Goal: Information Seeking & Learning: Learn about a topic

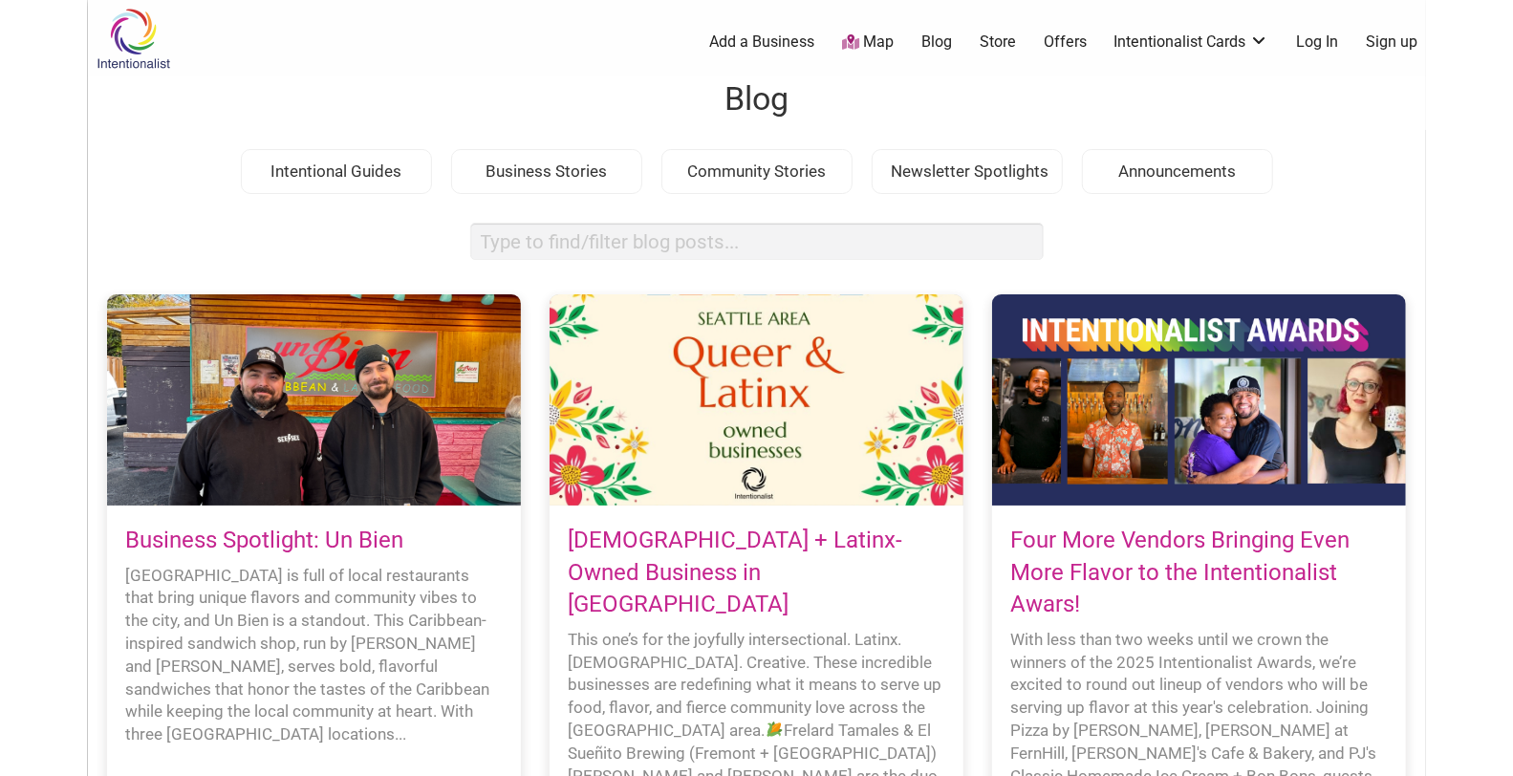
click at [342, 548] on link "Business Spotlight: Un Bien" at bounding box center [265, 540] width 278 height 27
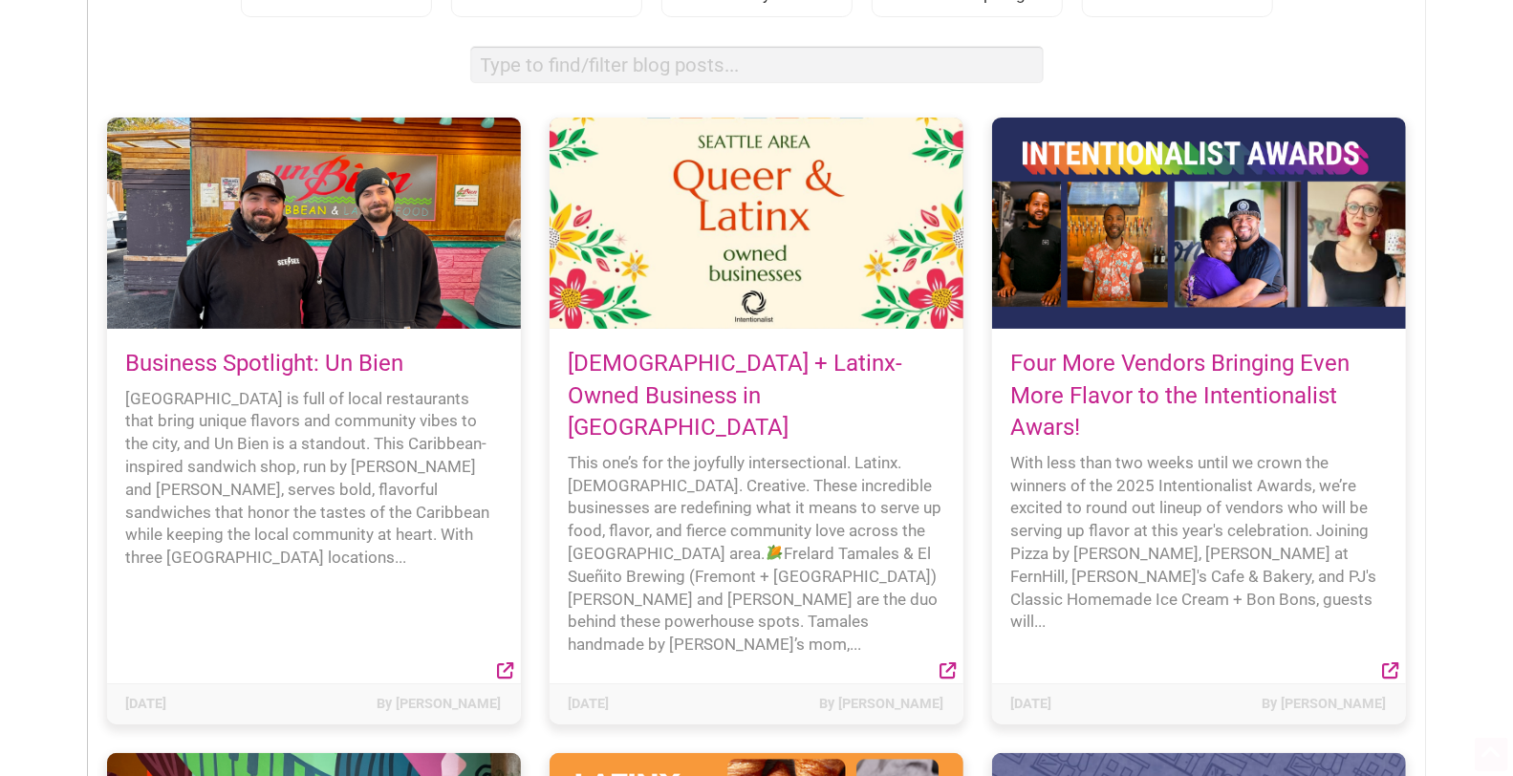
scroll to position [247, 0]
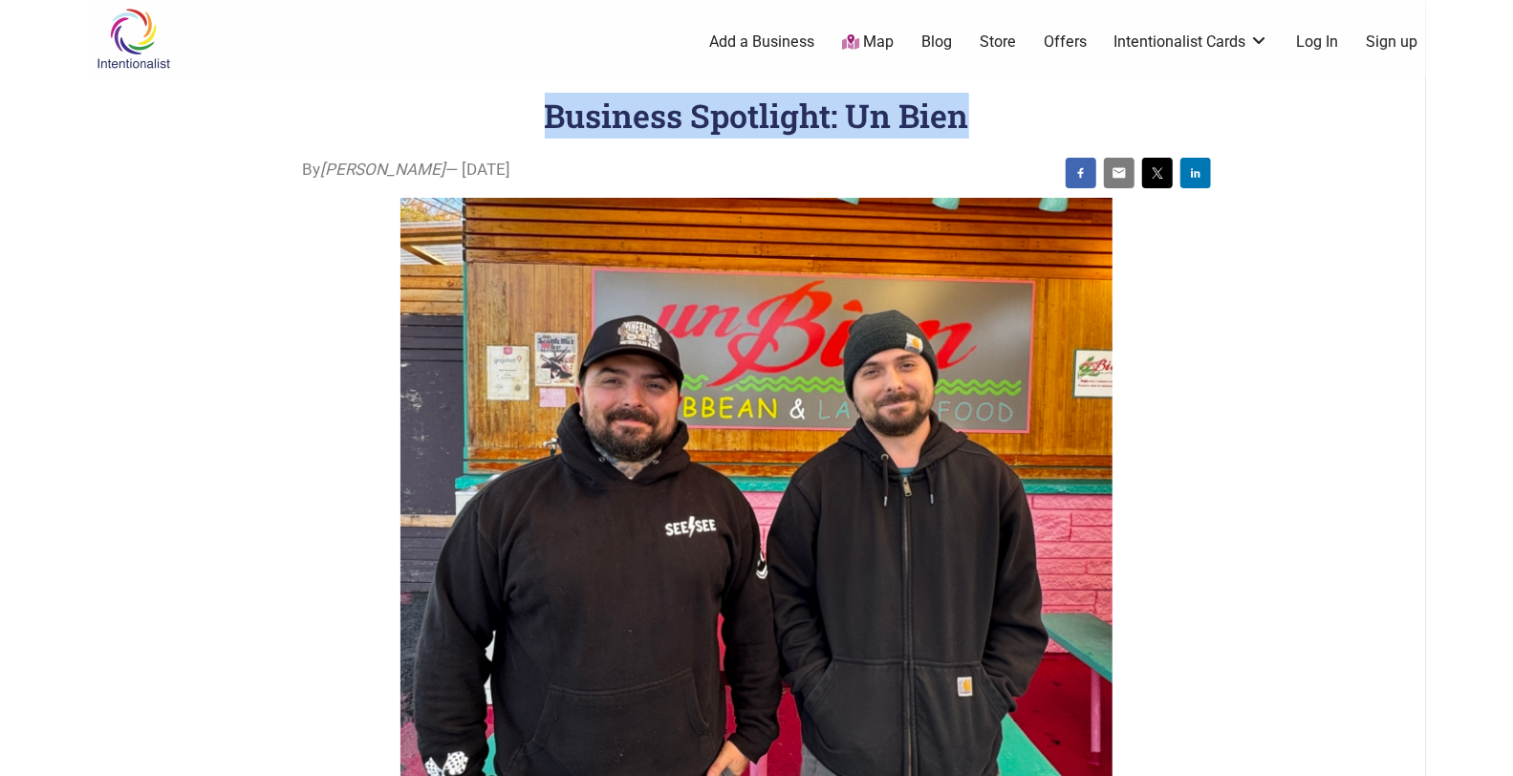
copy h1 "Business Spotlight: Un Bien"
drag, startPoint x: 540, startPoint y: 119, endPoint x: 1034, endPoint y: 121, distance: 494.1
click at [1034, 121] on header "Business Spotlight: Un Bien" at bounding box center [756, 116] width 1261 height 46
click at [866, 116] on h1 "Business Spotlight: Un Bien" at bounding box center [757, 115] width 424 height 43
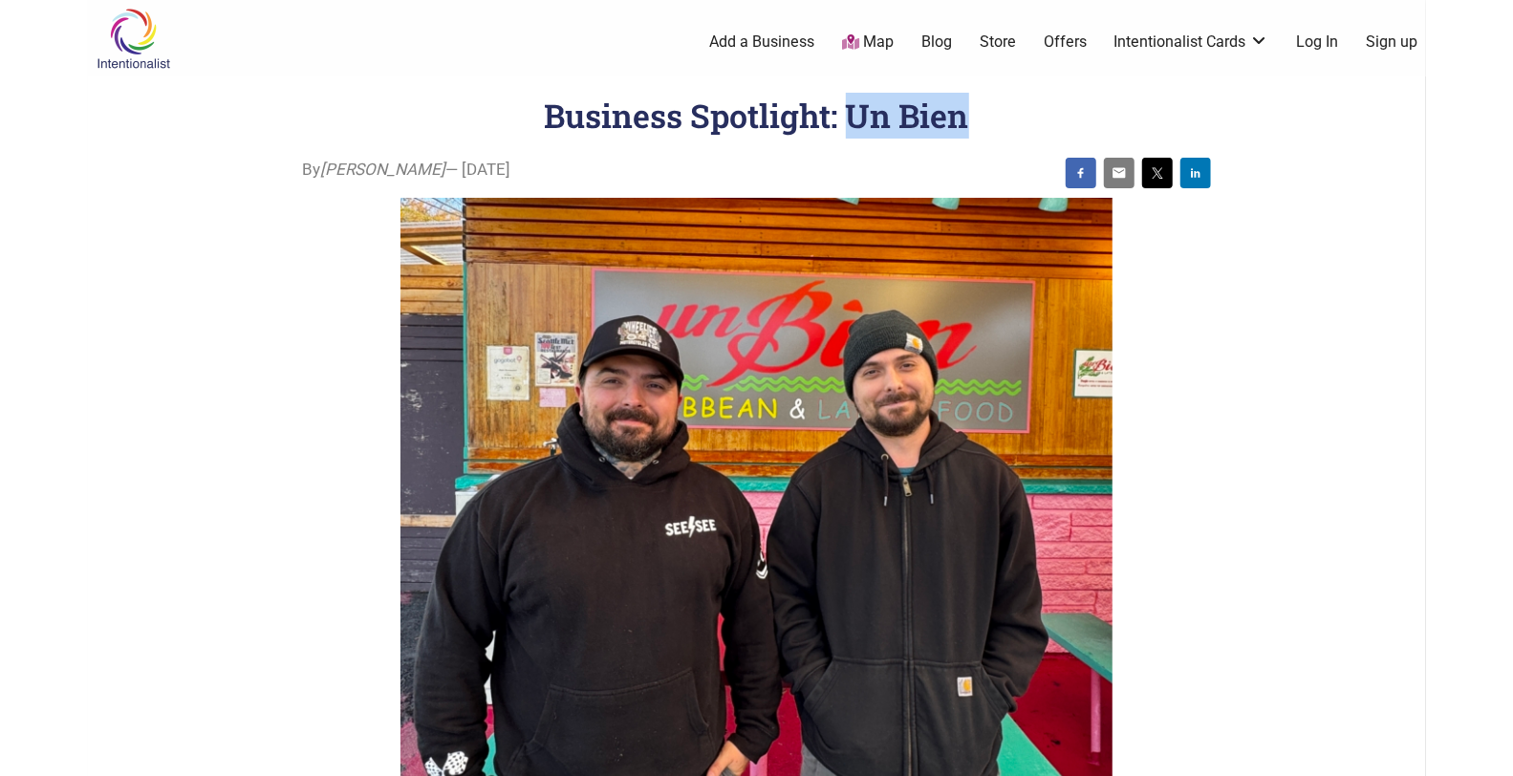
copy h1 "Un Bien"
drag, startPoint x: 853, startPoint y: 119, endPoint x: 1003, endPoint y: 118, distance: 150.0
click at [1004, 118] on header "Business Spotlight: Un Bien" at bounding box center [756, 116] width 1261 height 46
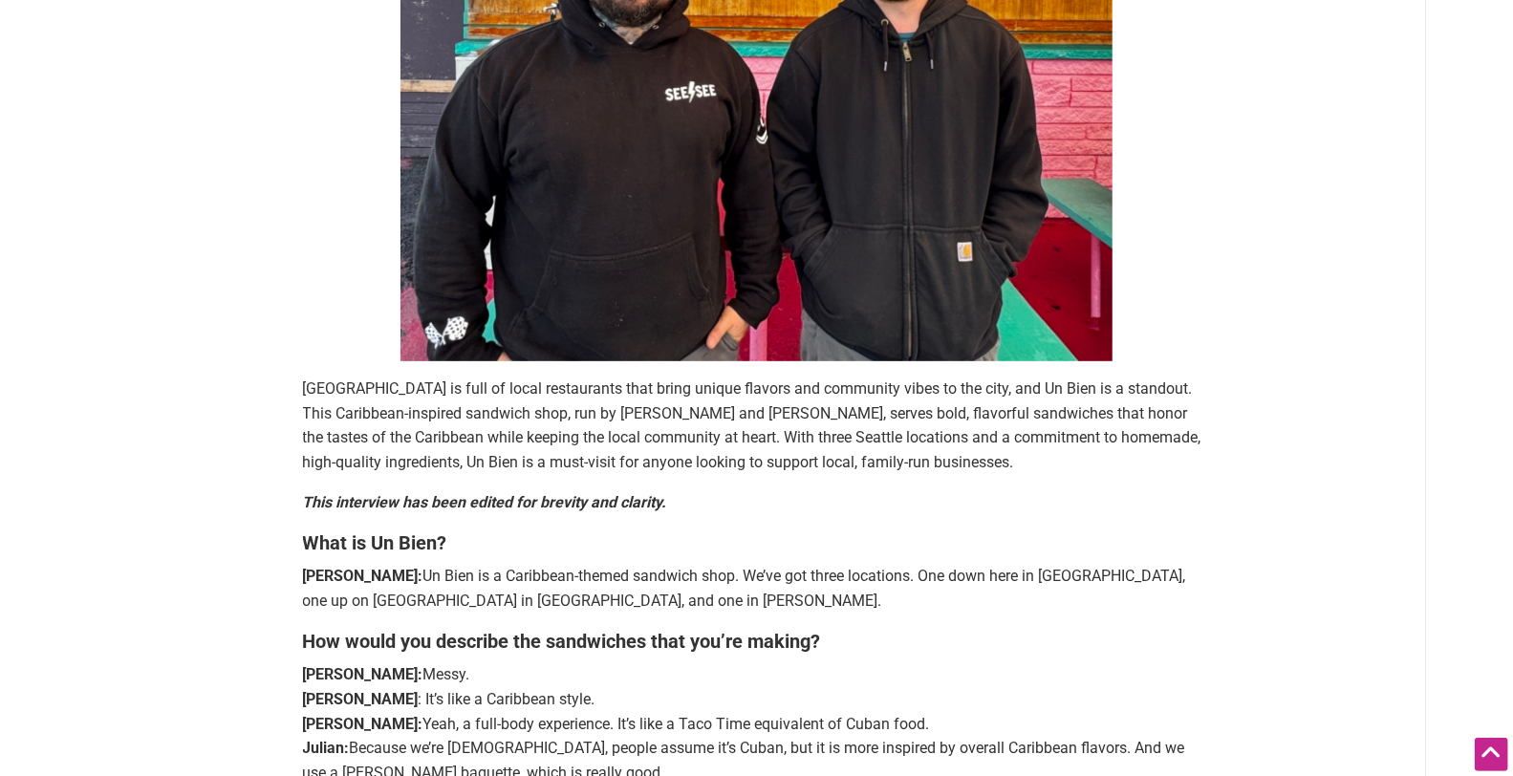
click at [604, 407] on span "[GEOGRAPHIC_DATA] is full of local restaurants that bring unique flavors and co…" at bounding box center [752, 425] width 898 height 92
copy span "[PERSON_NAME]"
click at [604, 407] on span "[GEOGRAPHIC_DATA] is full of local restaurants that bring unique flavors and co…" at bounding box center [752, 425] width 898 height 92
click at [711, 408] on span "[GEOGRAPHIC_DATA] is full of local restaurants that bring unique flavors and co…" at bounding box center [752, 425] width 898 height 92
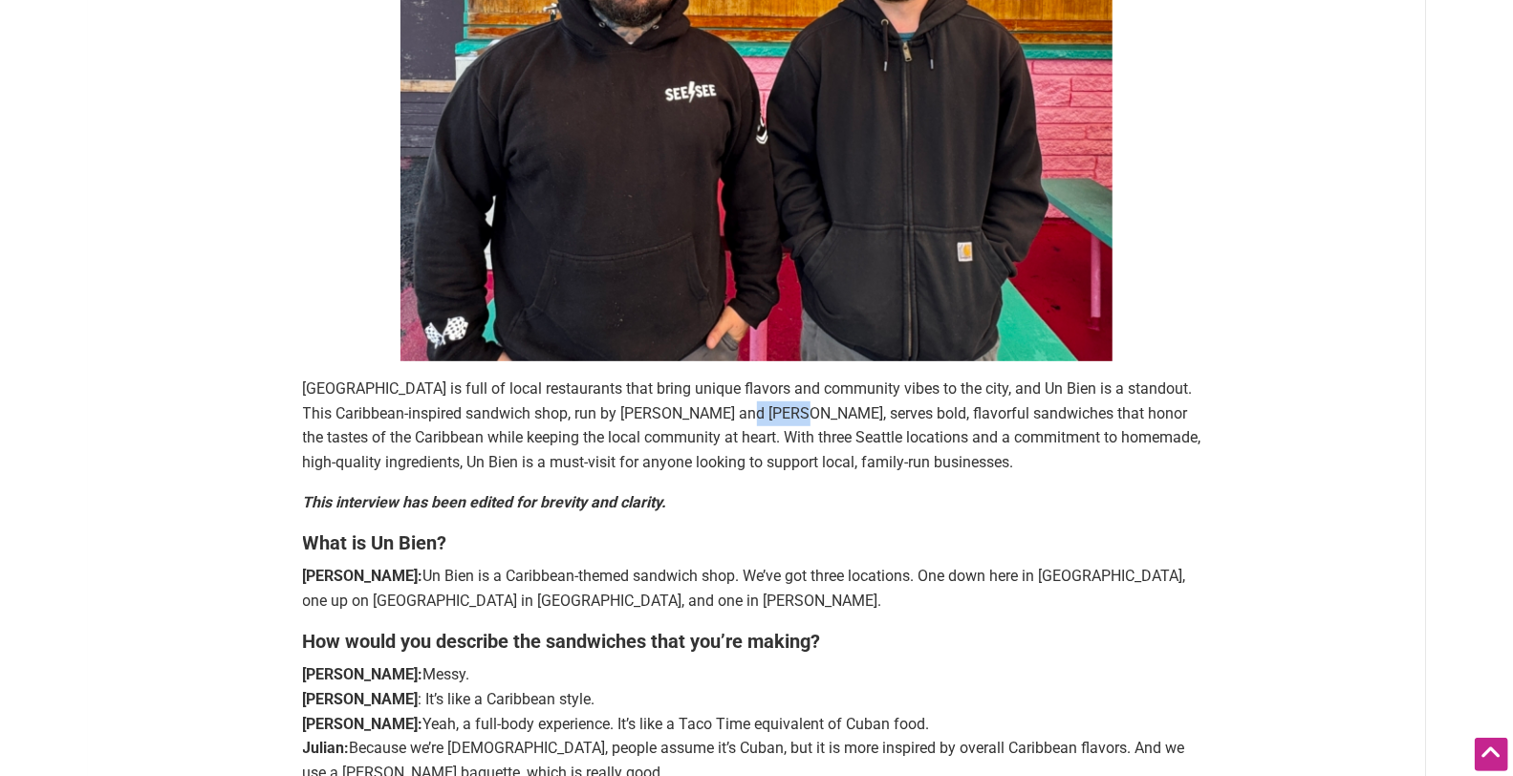
copy span "[PERSON_NAME]"
